Goal: Task Accomplishment & Management: Complete application form

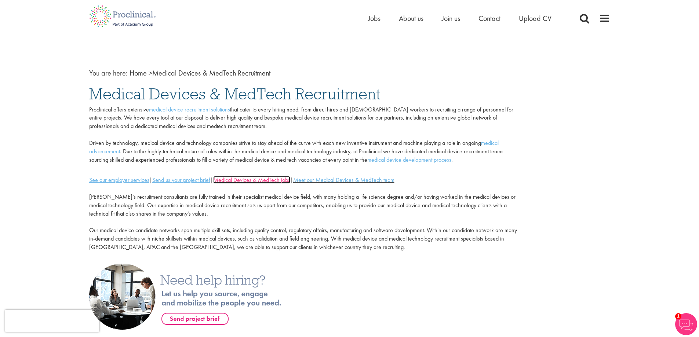
click at [241, 180] on link "Medical Devices & MedTech jobs" at bounding box center [251, 180] width 77 height 8
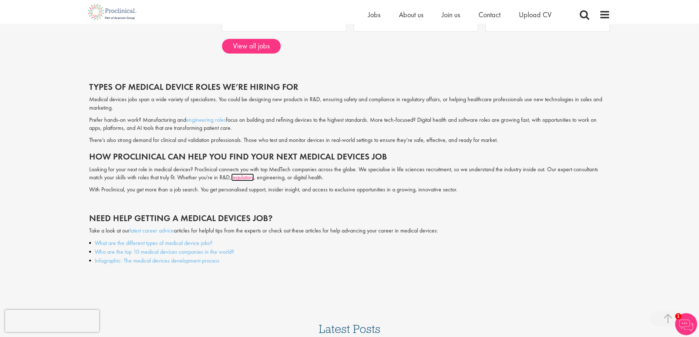
scroll to position [712, 0]
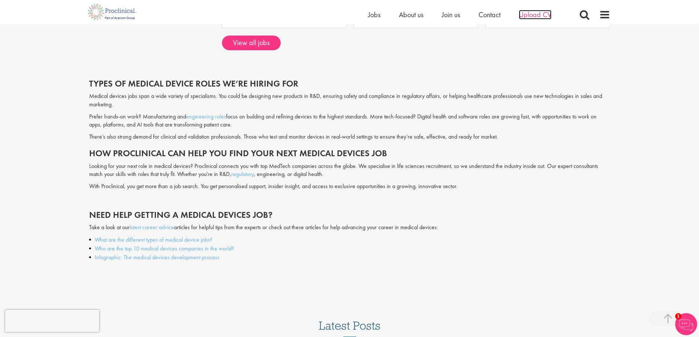
click at [530, 18] on span "Upload CV" at bounding box center [535, 15] width 33 height 10
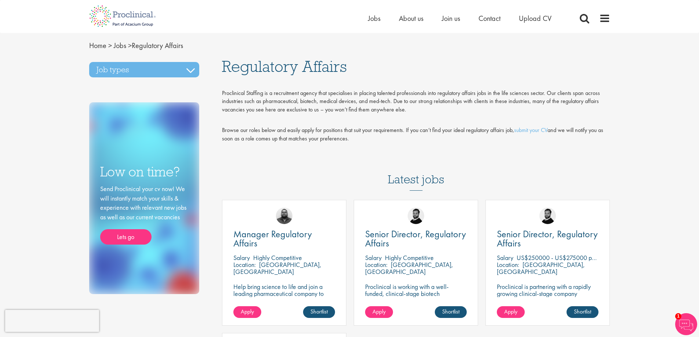
click at [420, 106] on div "Proclinical Staffing is a recruitment agency that specialises in placing talent…" at bounding box center [416, 101] width 388 height 25
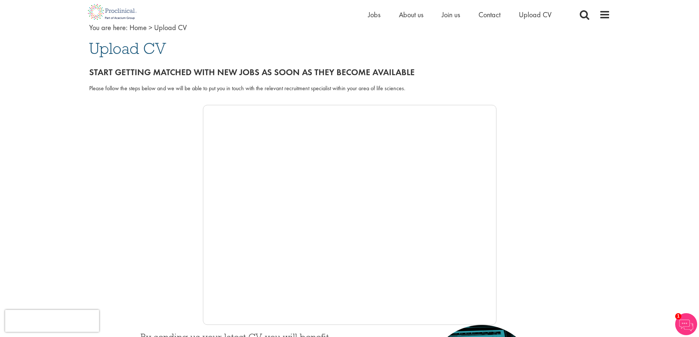
scroll to position [43, 0]
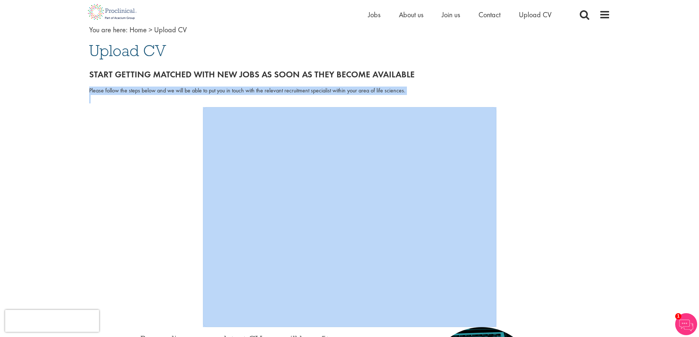
drag, startPoint x: 698, startPoint y: 99, endPoint x: 704, endPoint y: 163, distance: 64.4
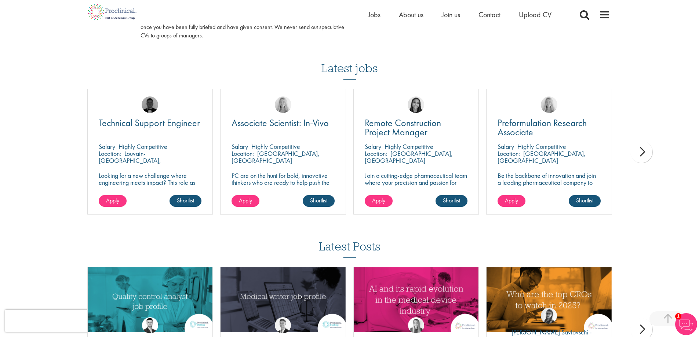
scroll to position [462, 0]
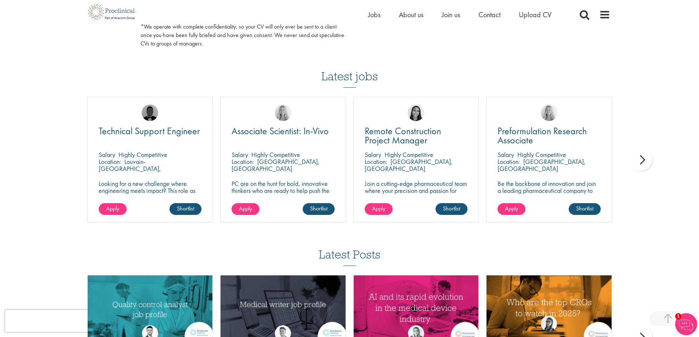
drag, startPoint x: 689, startPoint y: 209, endPoint x: 700, endPoint y: 202, distance: 12.9
click at [698, 202] on html "This website uses cookies. By continuing to use this site, you are giving your …" at bounding box center [349, 33] width 699 height 990
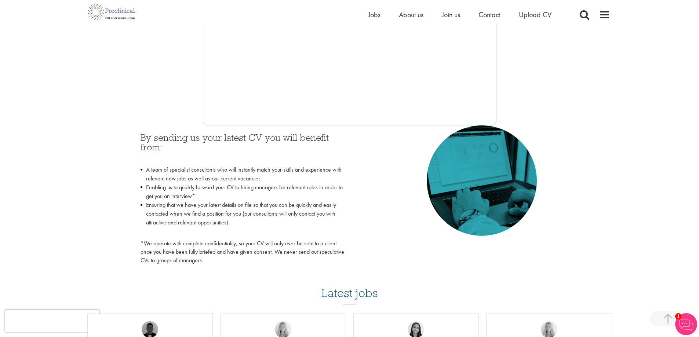
scroll to position [243, 0]
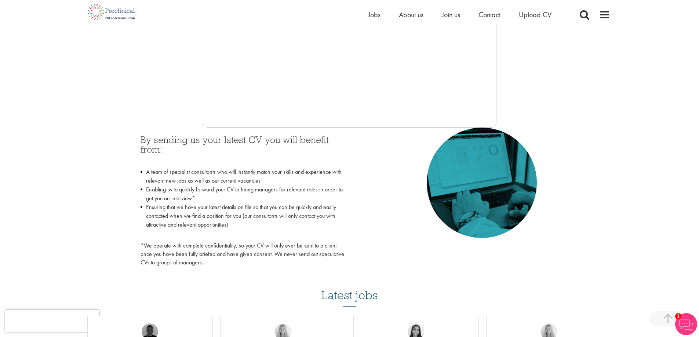
click at [360, 219] on div "By sending us your latest CV you will benefit from: A team of specialist consul…" at bounding box center [349, 199] width 429 height 143
click at [638, 114] on div "You are here: Home > Upload CV Upload CV Start getting matched with new jobs as…" at bounding box center [349, 202] width 699 height 891
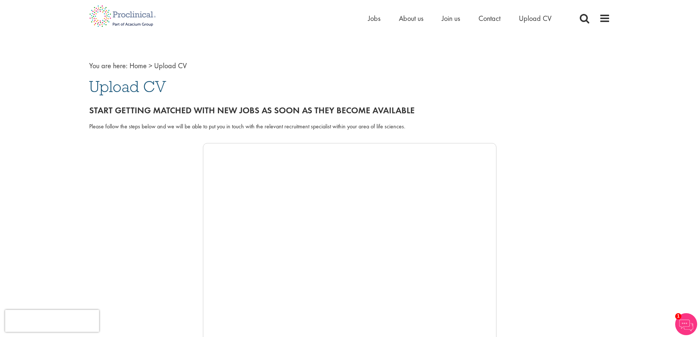
scroll to position [0, 0]
